Goal: Check status

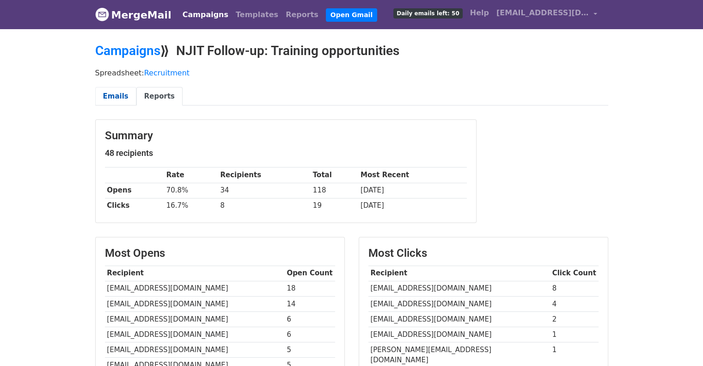
click at [118, 97] on link "Emails" at bounding box center [115, 96] width 41 height 19
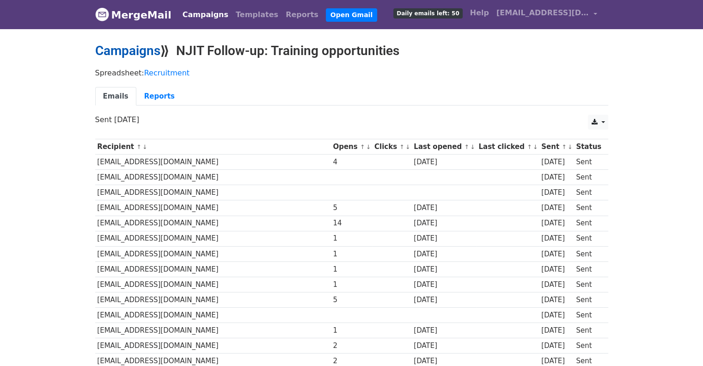
click at [150, 52] on link "Campaigns" at bounding box center [127, 50] width 65 height 15
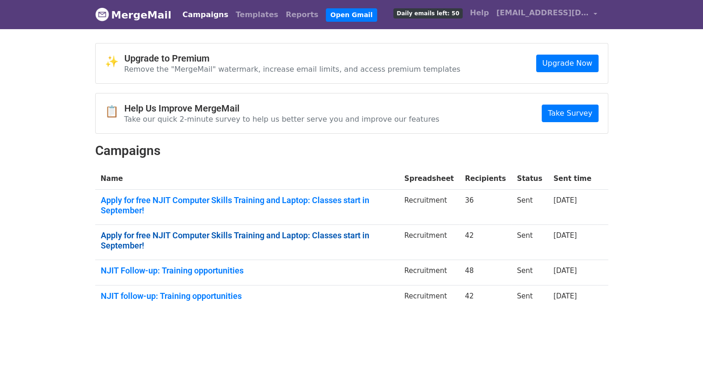
click at [234, 230] on link "Apply for free NJIT Computer Skills Training and Laptop: Classes start in Septe…" at bounding box center [247, 240] width 293 height 20
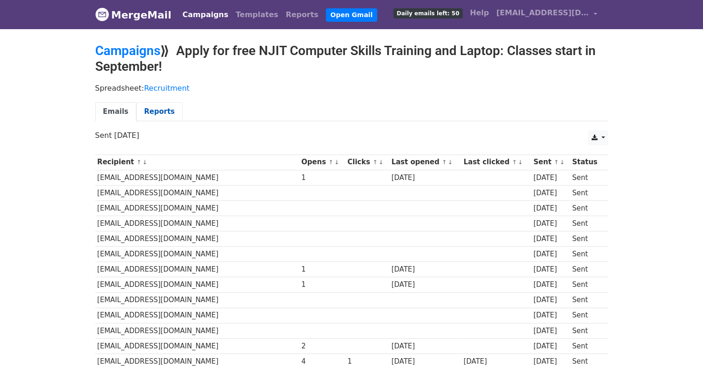
click at [159, 113] on link "Reports" at bounding box center [159, 111] width 46 height 19
